Goal: Find specific fact: Find specific fact

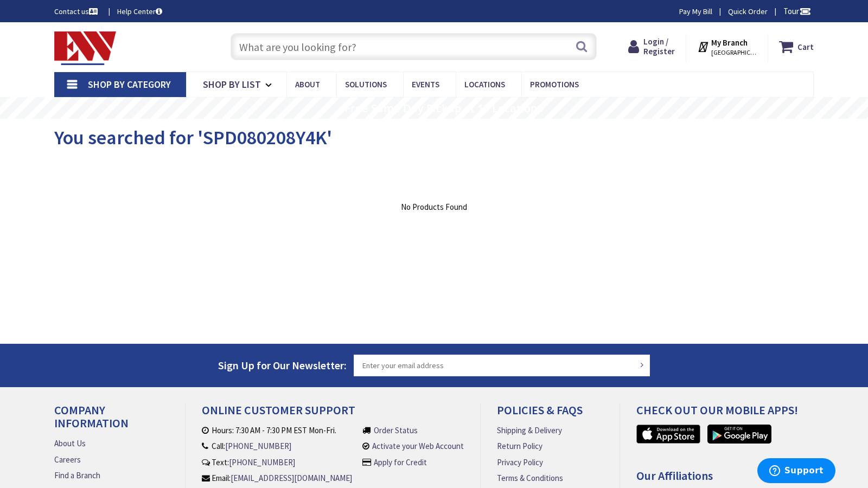
type input "N Spring St, Los Angeles, CA 90012, USA"
